Goal: Information Seeking & Learning: Learn about a topic

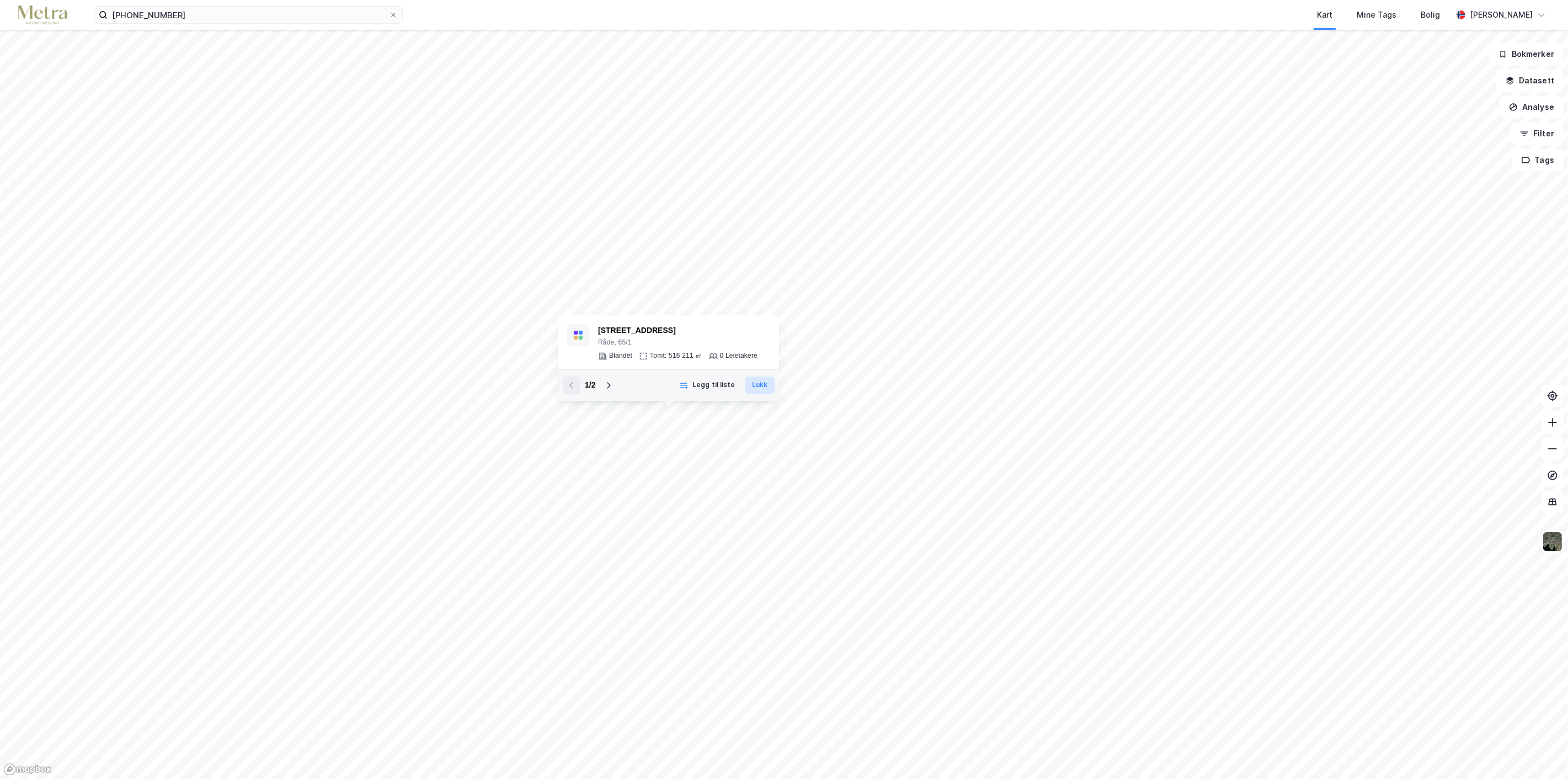
click at [757, 385] on button "Lukk" at bounding box center [760, 385] width 30 height 18
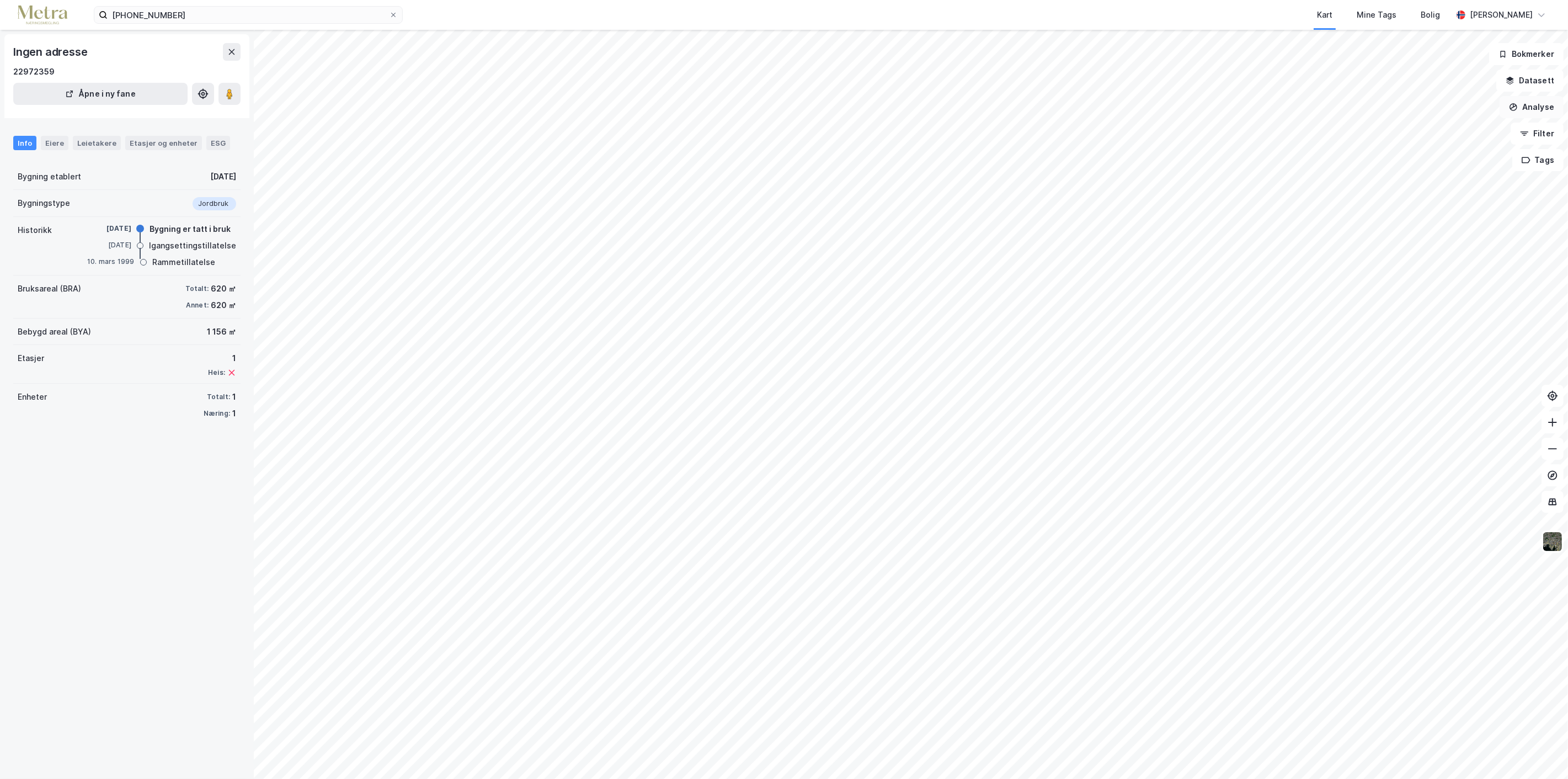
click at [1547, 105] on button "Analyse" at bounding box center [1531, 107] width 64 height 22
click at [1409, 126] on div "Tegn område" at bounding box center [1436, 130] width 96 height 9
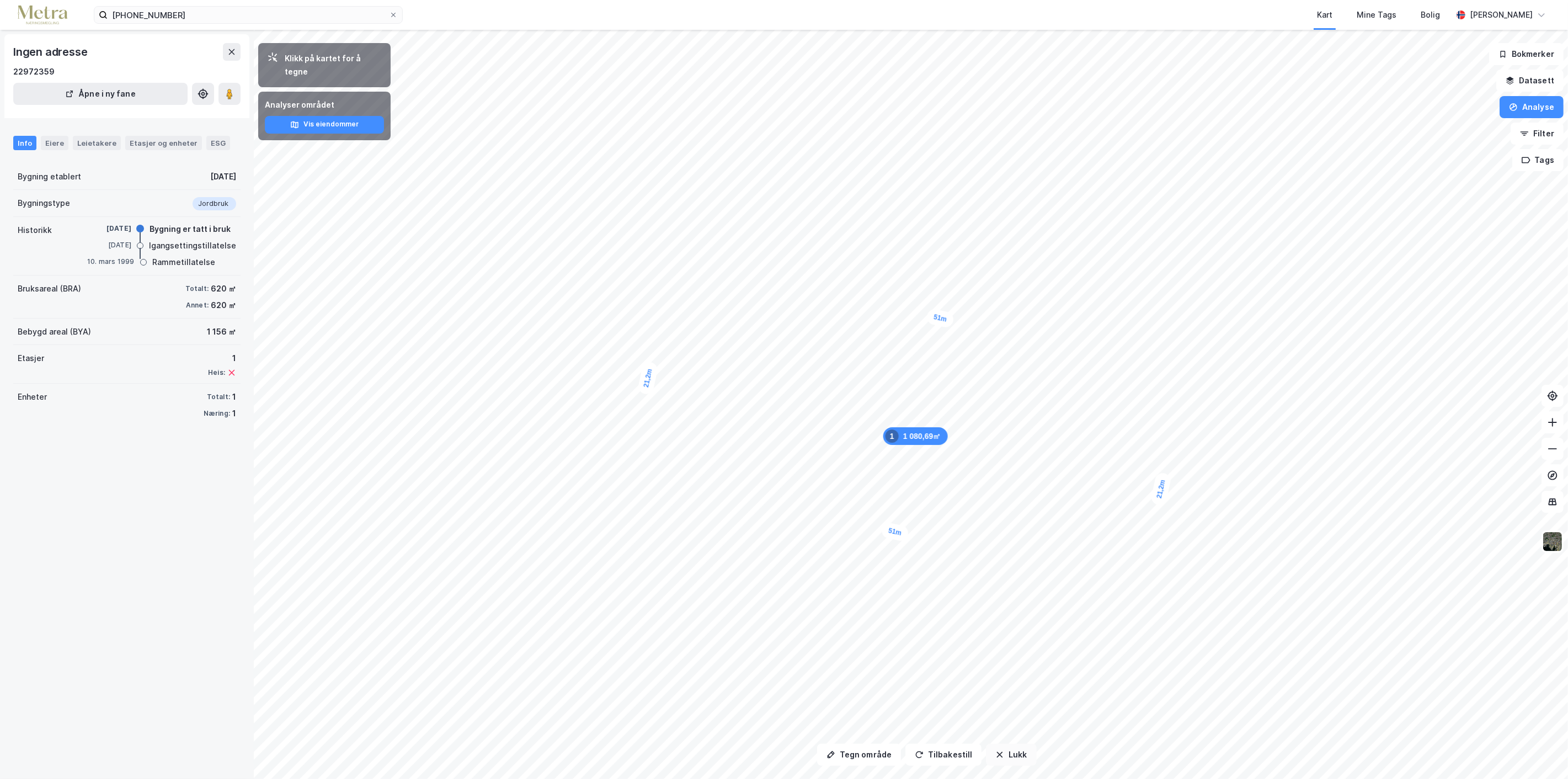
click at [1010, 755] on button "Lukk" at bounding box center [1011, 755] width 50 height 22
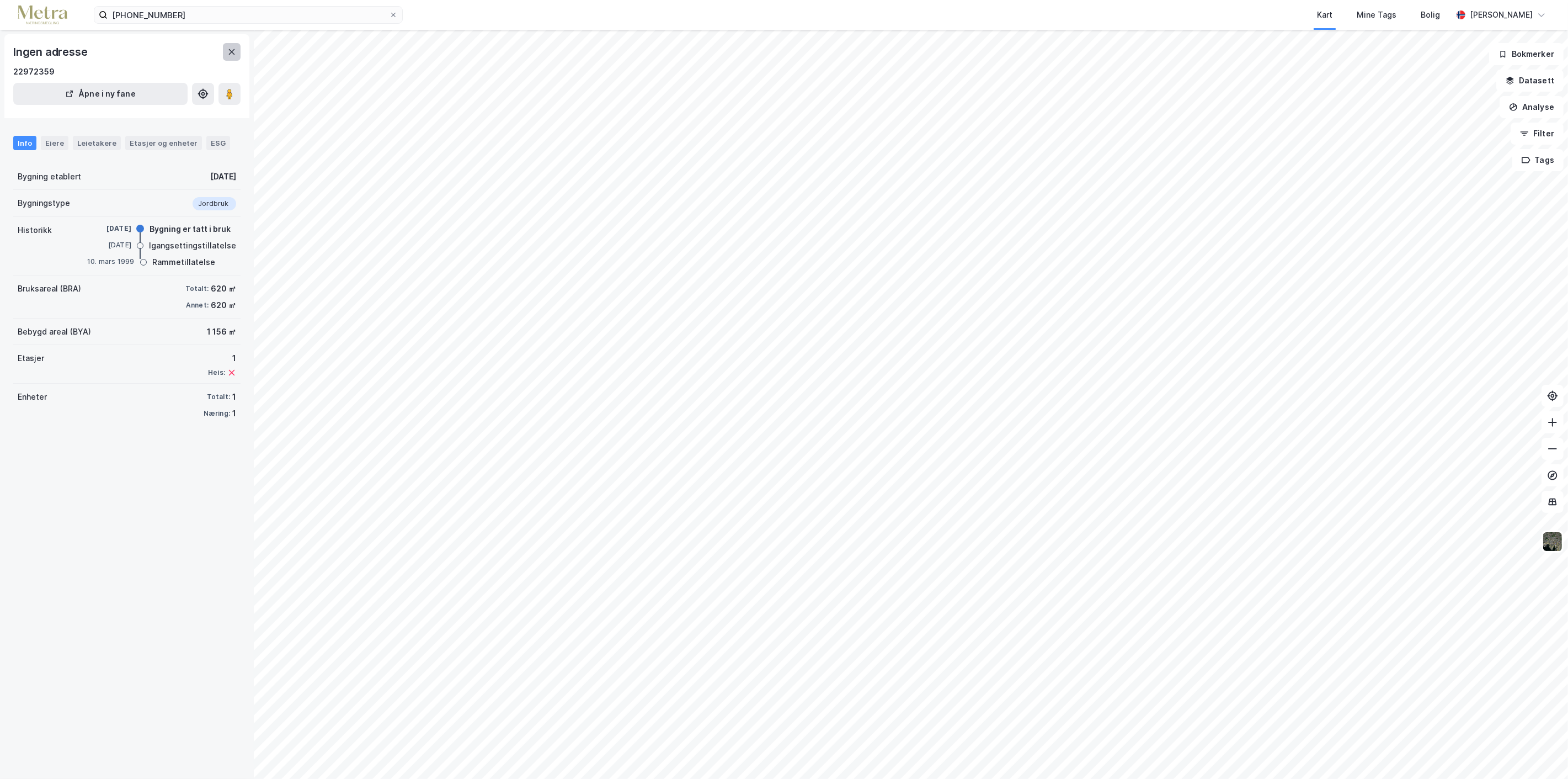
click at [234, 52] on icon at bounding box center [231, 52] width 9 height 9
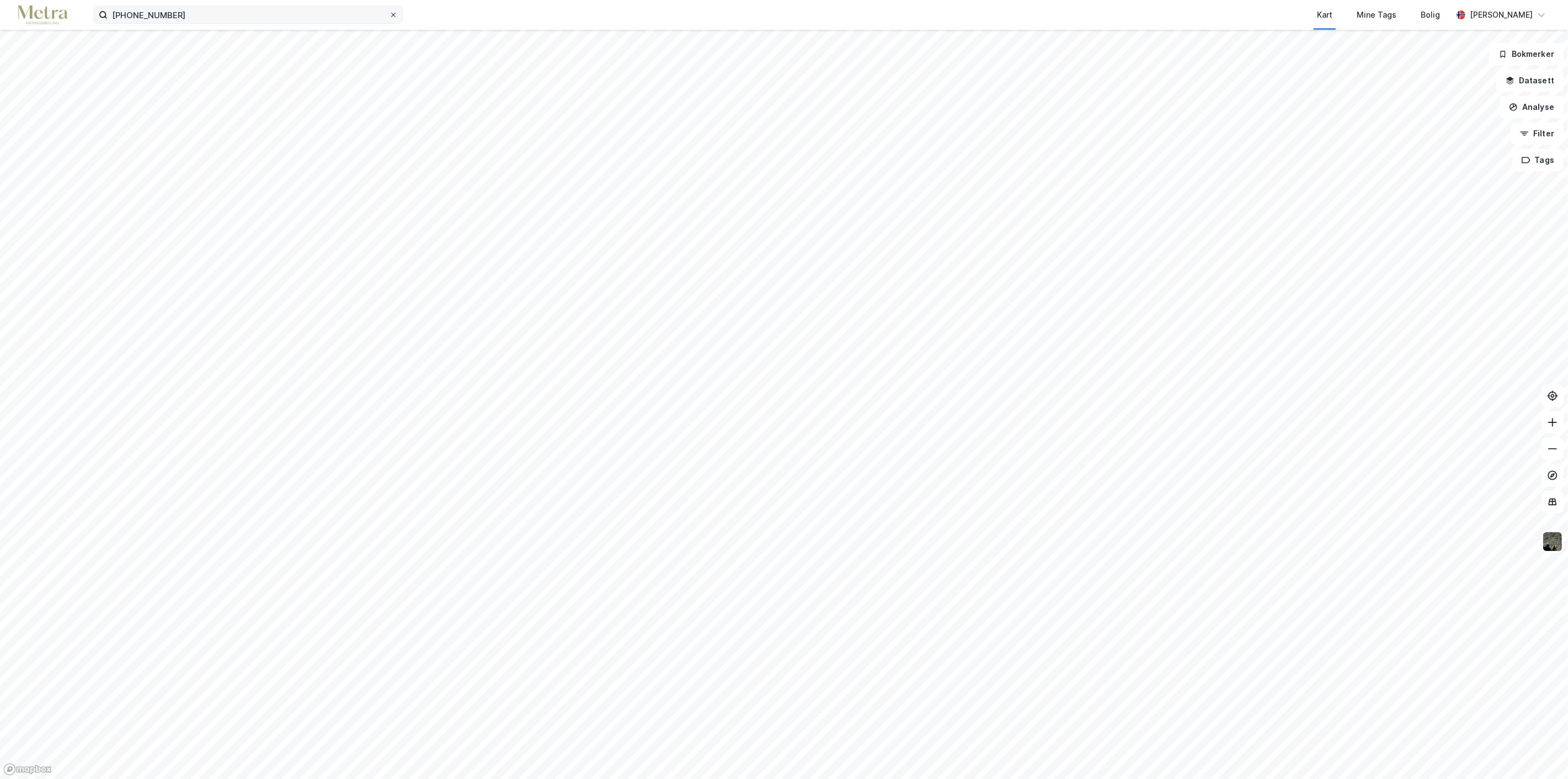
click at [392, 15] on icon at bounding box center [393, 15] width 7 height 7
click at [389, 15] on input "[PHONE_NUMBER]" at bounding box center [248, 15] width 281 height 16
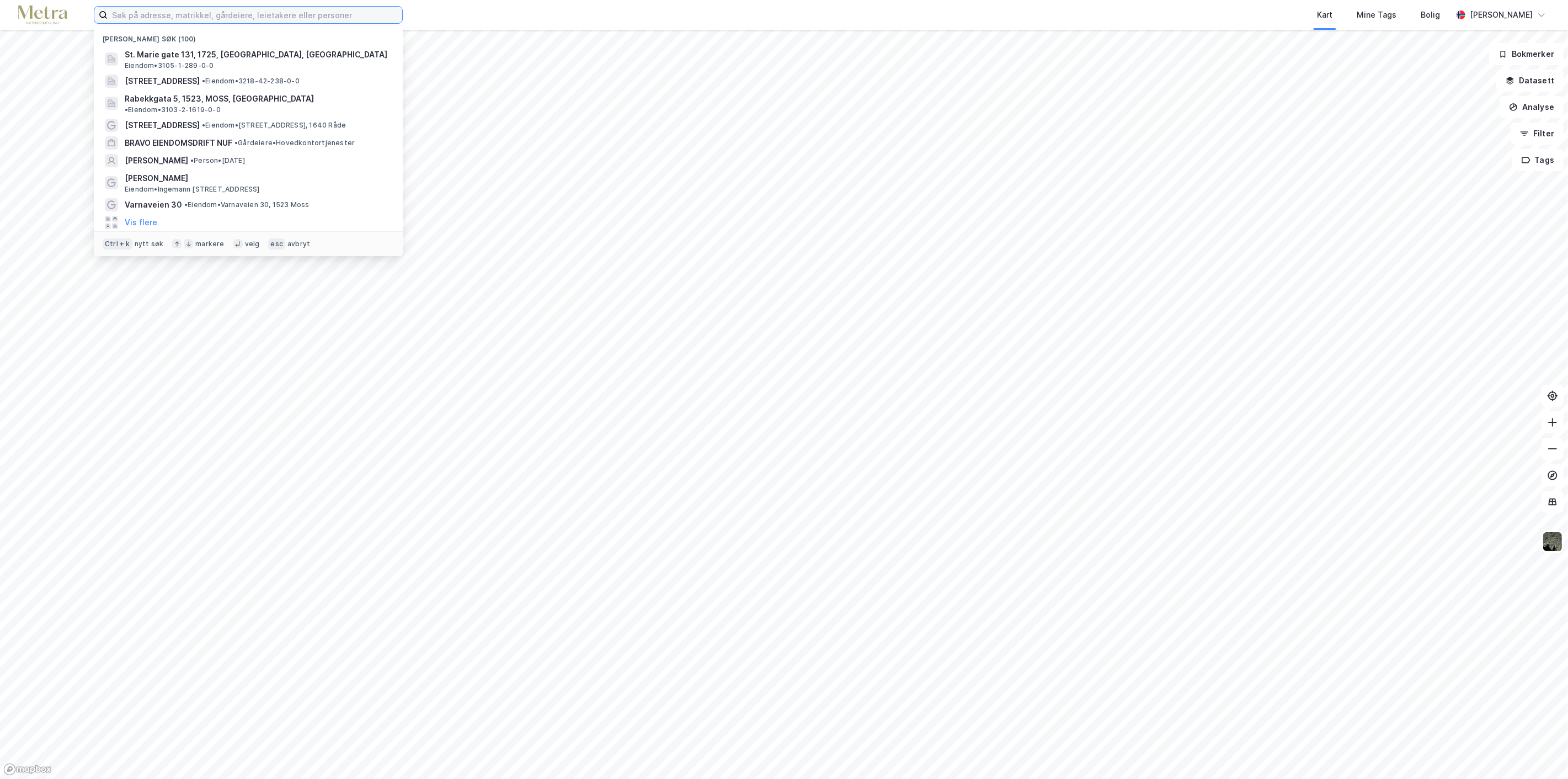
click at [277, 14] on input at bounding box center [255, 15] width 295 height 16
paste input "[PERSON_NAME]"
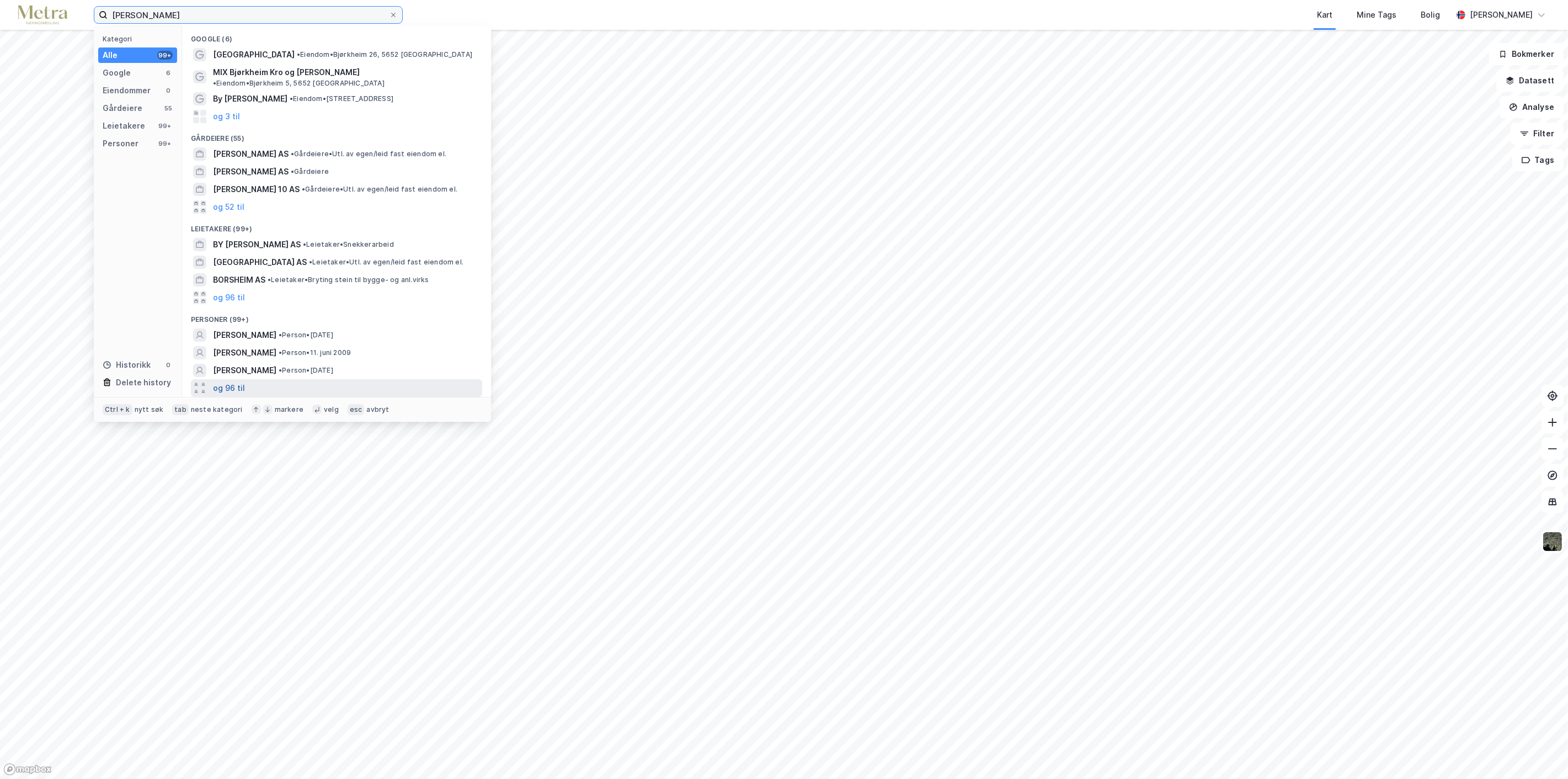
type input "[PERSON_NAME]"
click at [225, 381] on button "og 96 til" at bounding box center [229, 388] width 32 height 13
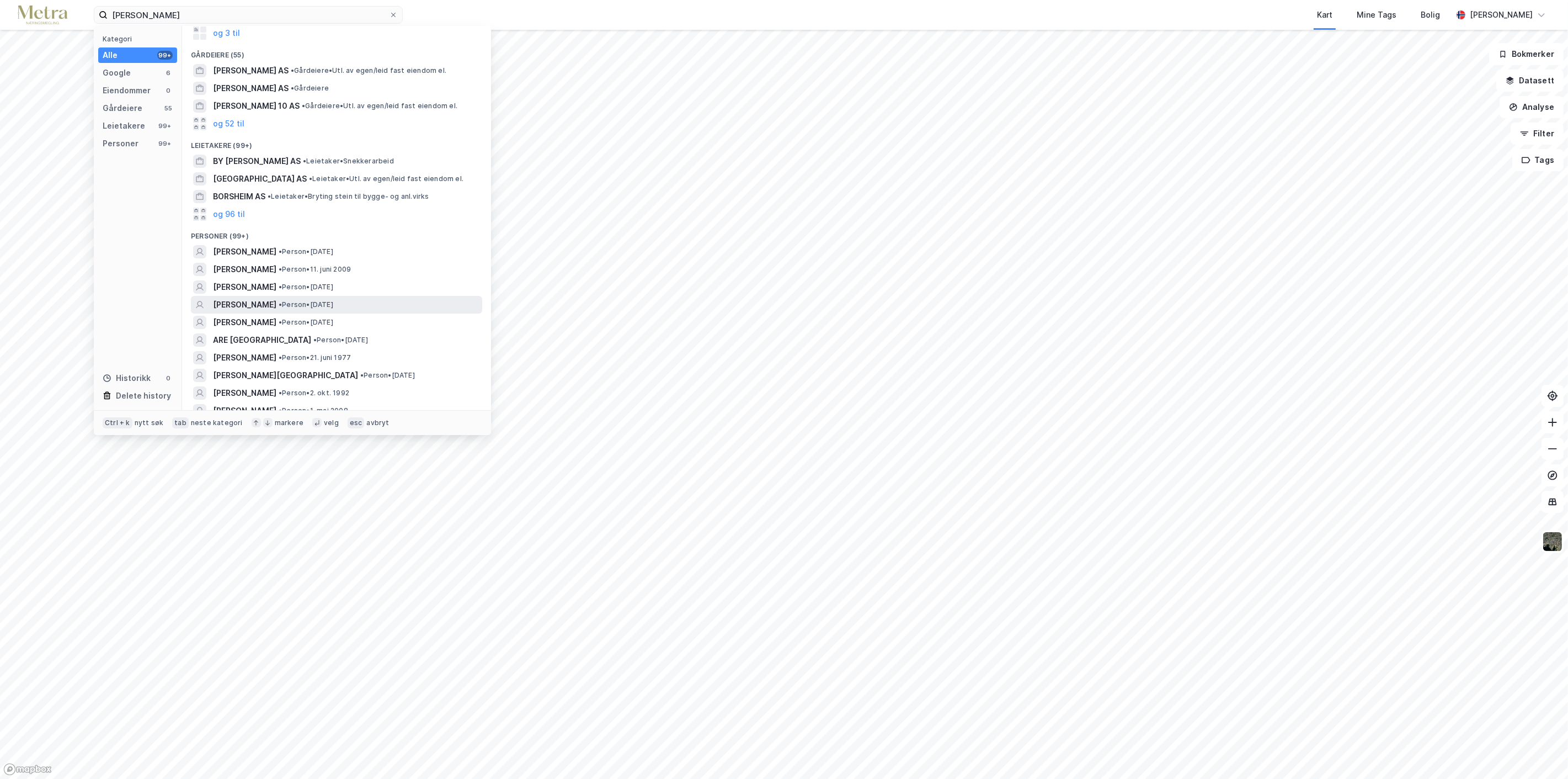
scroll to position [62, 0]
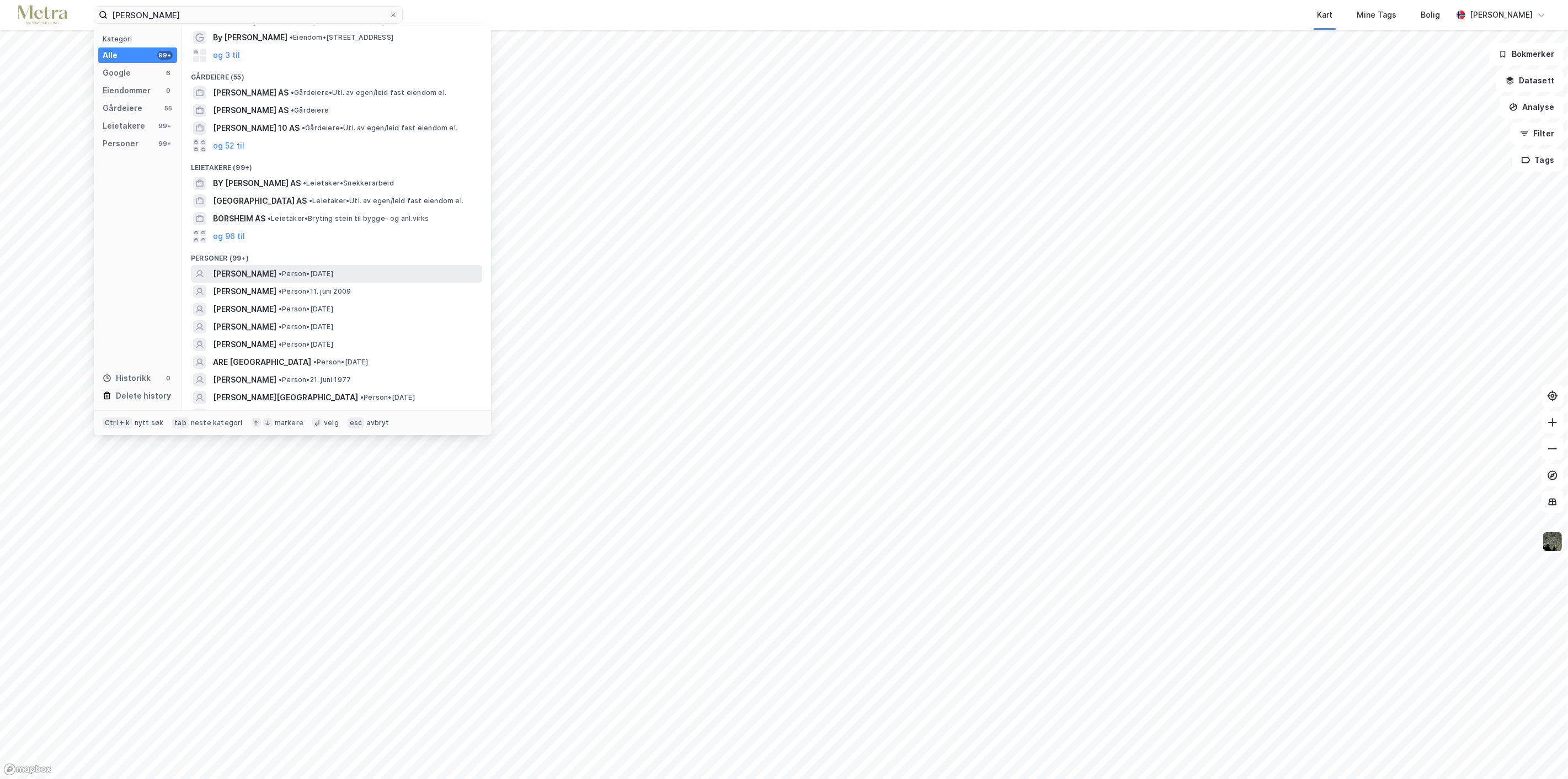
click at [254, 267] on span "[PERSON_NAME]" at bounding box center [245, 274] width 63 height 13
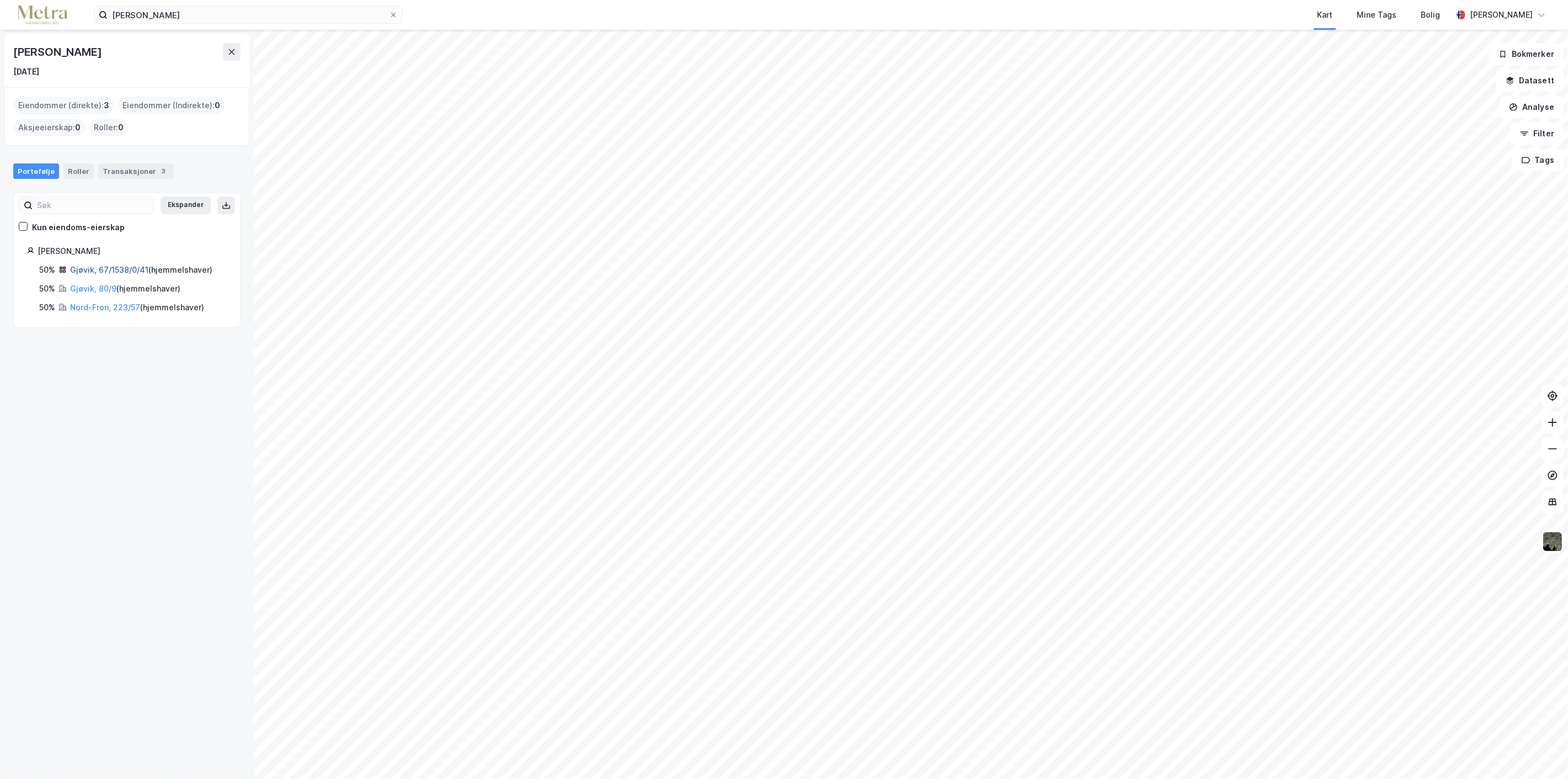
click at [124, 266] on link "Gjøvik, 67/1538/0/41" at bounding box center [109, 269] width 79 height 9
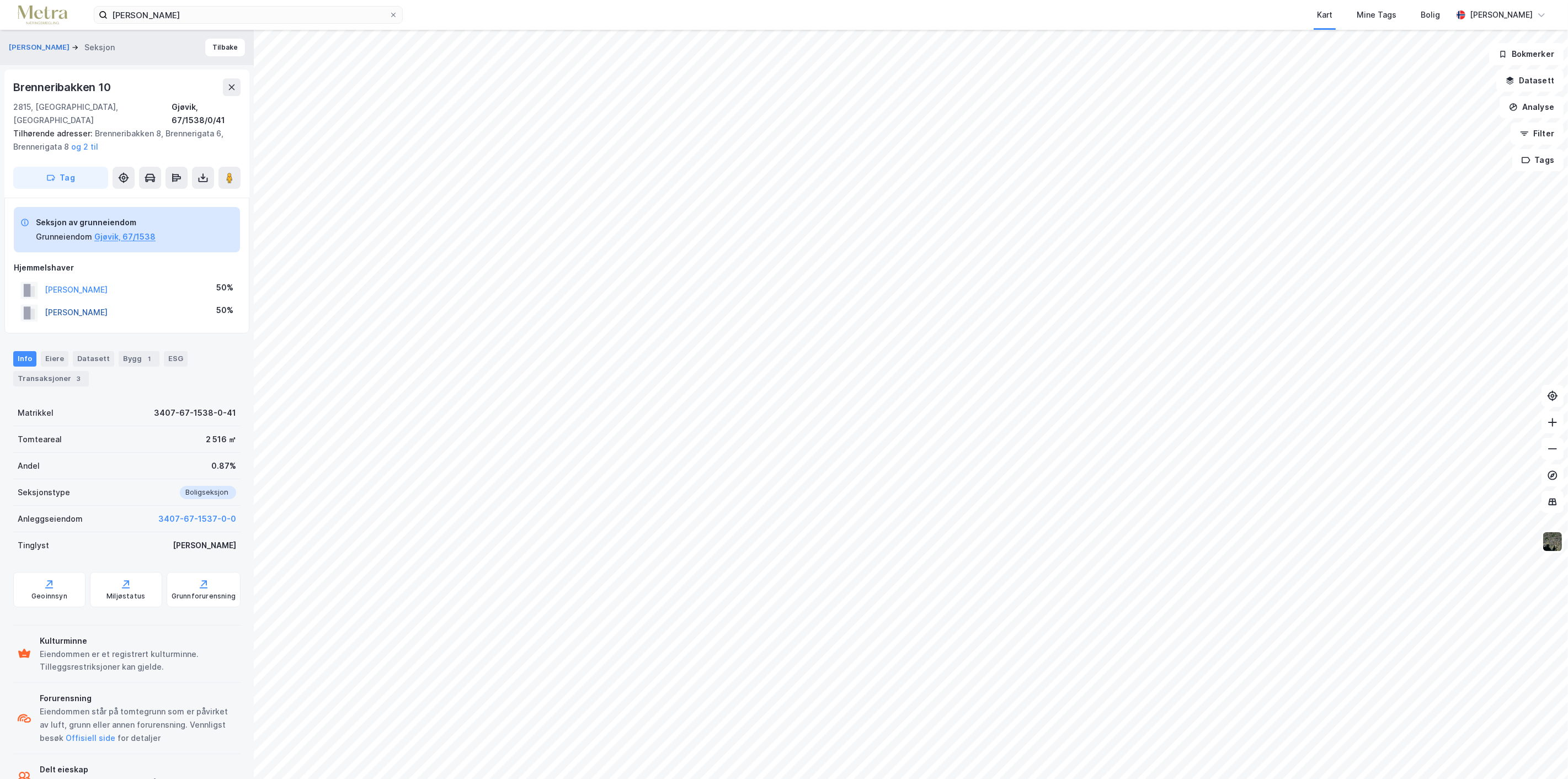
click at [0, 0] on button "[PERSON_NAME]" at bounding box center [0, 0] width 0 height 0
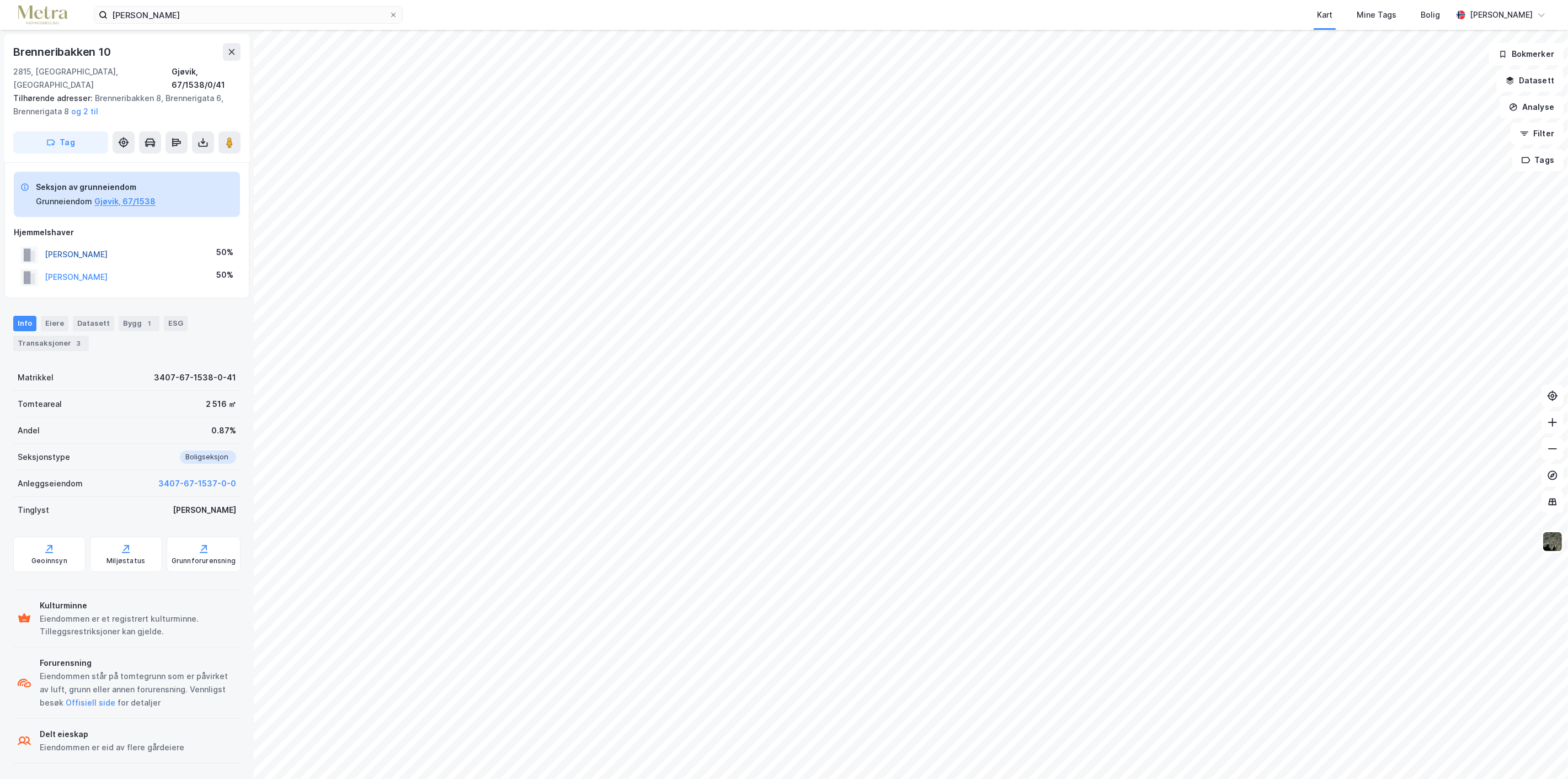
click at [0, 0] on button "[PERSON_NAME]" at bounding box center [0, 0] width 0 height 0
